Goal: Information Seeking & Learning: Learn about a topic

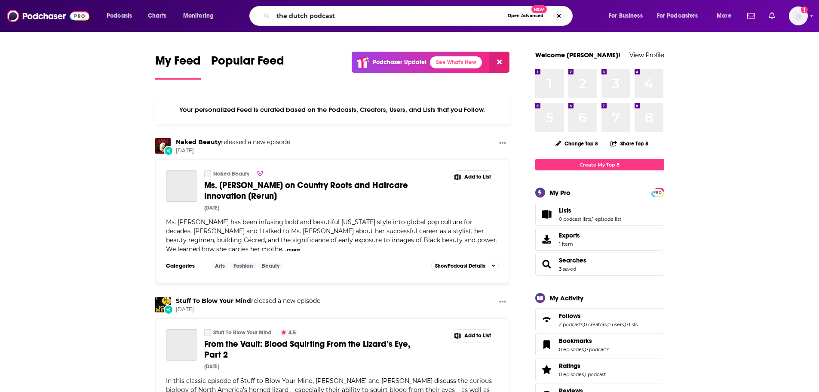
type input "the dutch podcast"
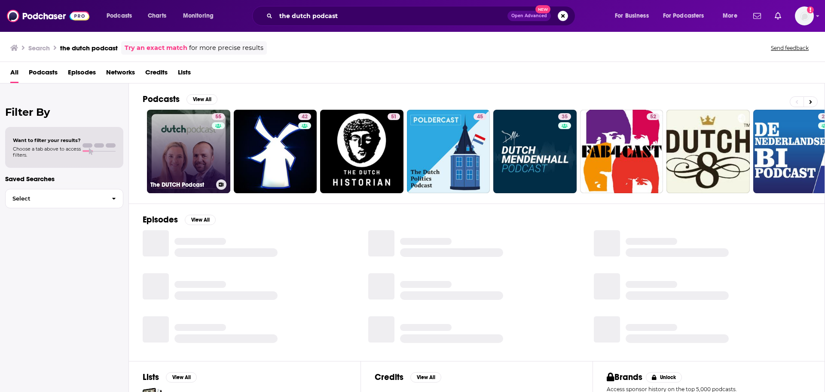
click at [207, 138] on link "55 The DUTCH Podcast" at bounding box center [188, 151] width 83 height 83
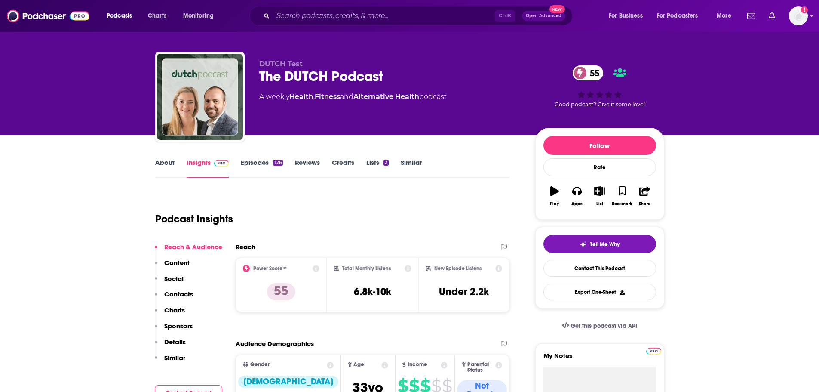
scroll to position [43, 0]
